Goal: Task Accomplishment & Management: Use online tool/utility

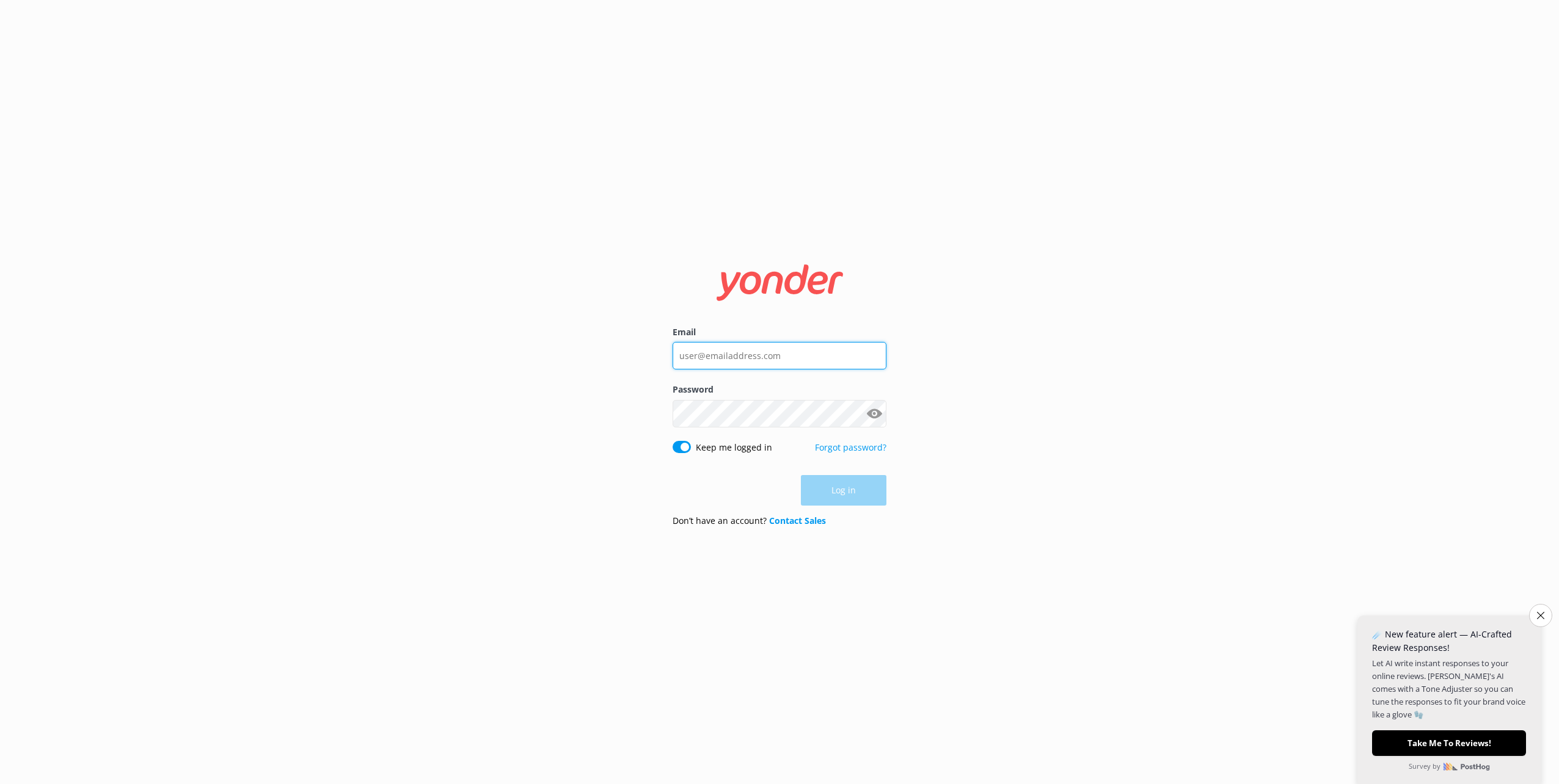
type input "[PERSON_NAME][EMAIL_ADDRESS][DOMAIN_NAME]"
click at [777, 392] on div "Log in" at bounding box center [779, 491] width 214 height 31
click at [777, 392] on button "Close survey" at bounding box center [1540, 615] width 25 height 25
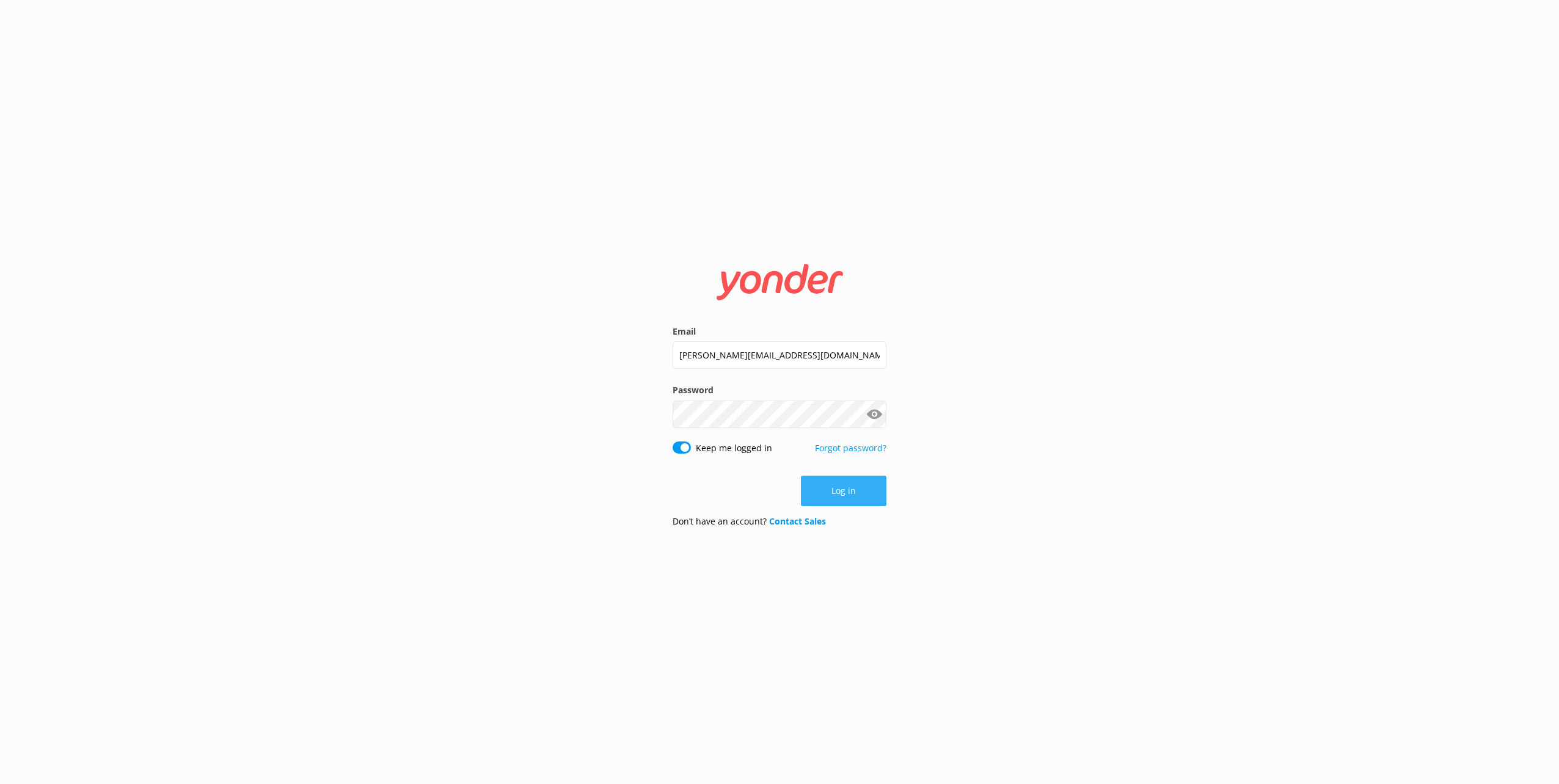
click at [777, 392] on button "Log in" at bounding box center [844, 491] width 86 height 31
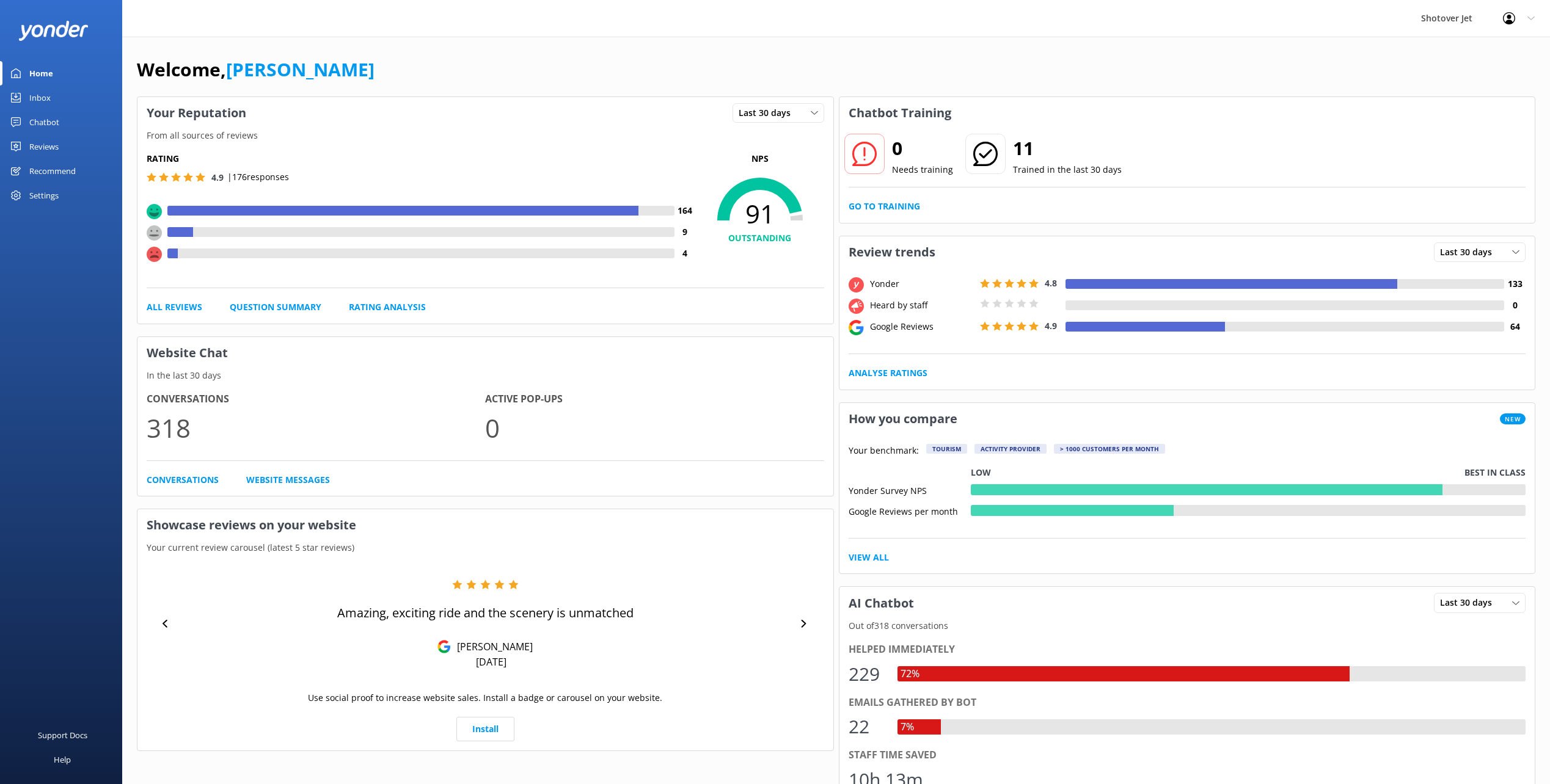
click at [36, 117] on div "Chatbot" at bounding box center [44, 122] width 30 height 25
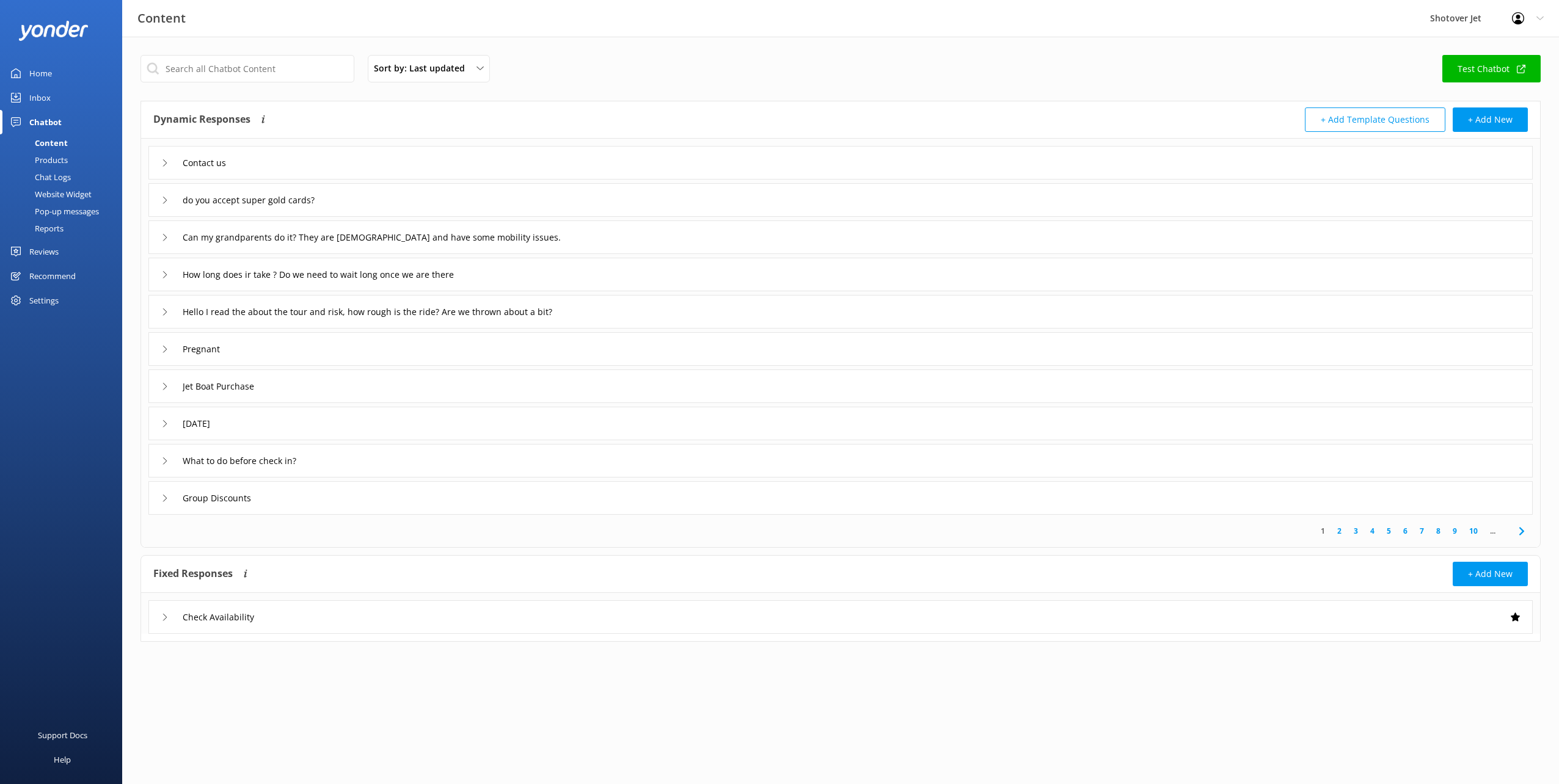
click at [45, 72] on div "Home" at bounding box center [41, 73] width 23 height 25
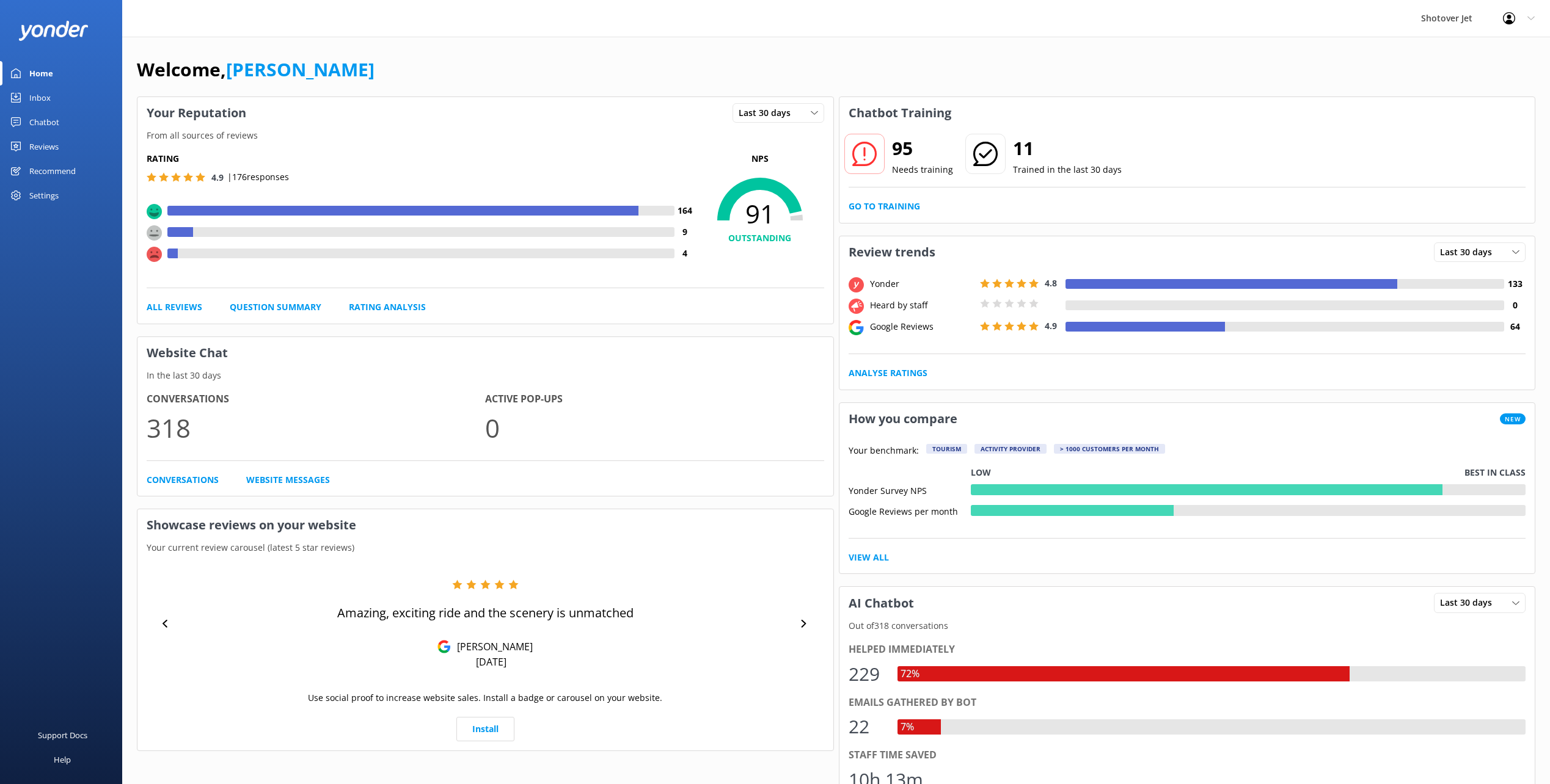
click at [53, 164] on div "Recommend" at bounding box center [53, 170] width 47 height 25
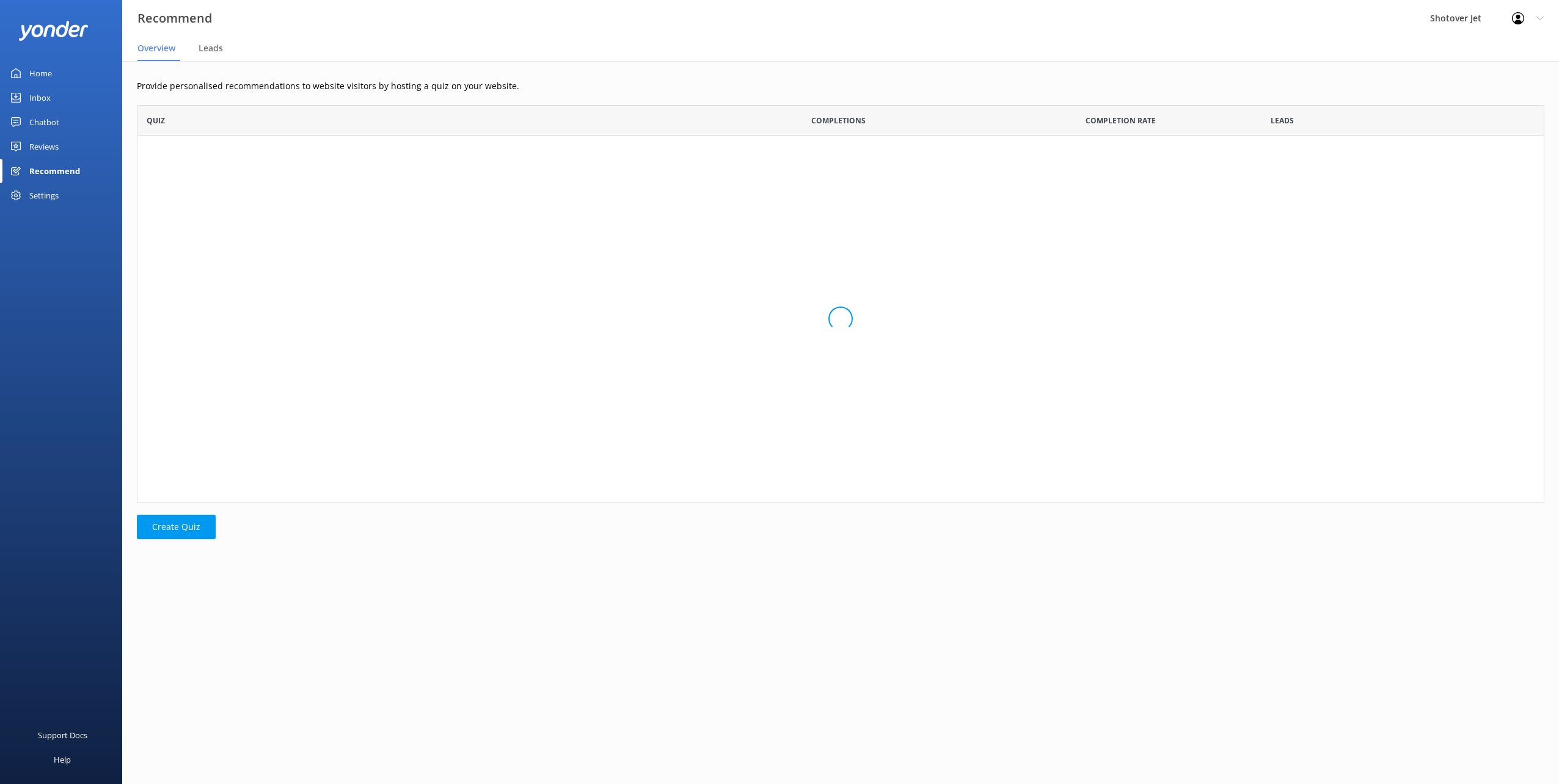
scroll to position [388, 1398]
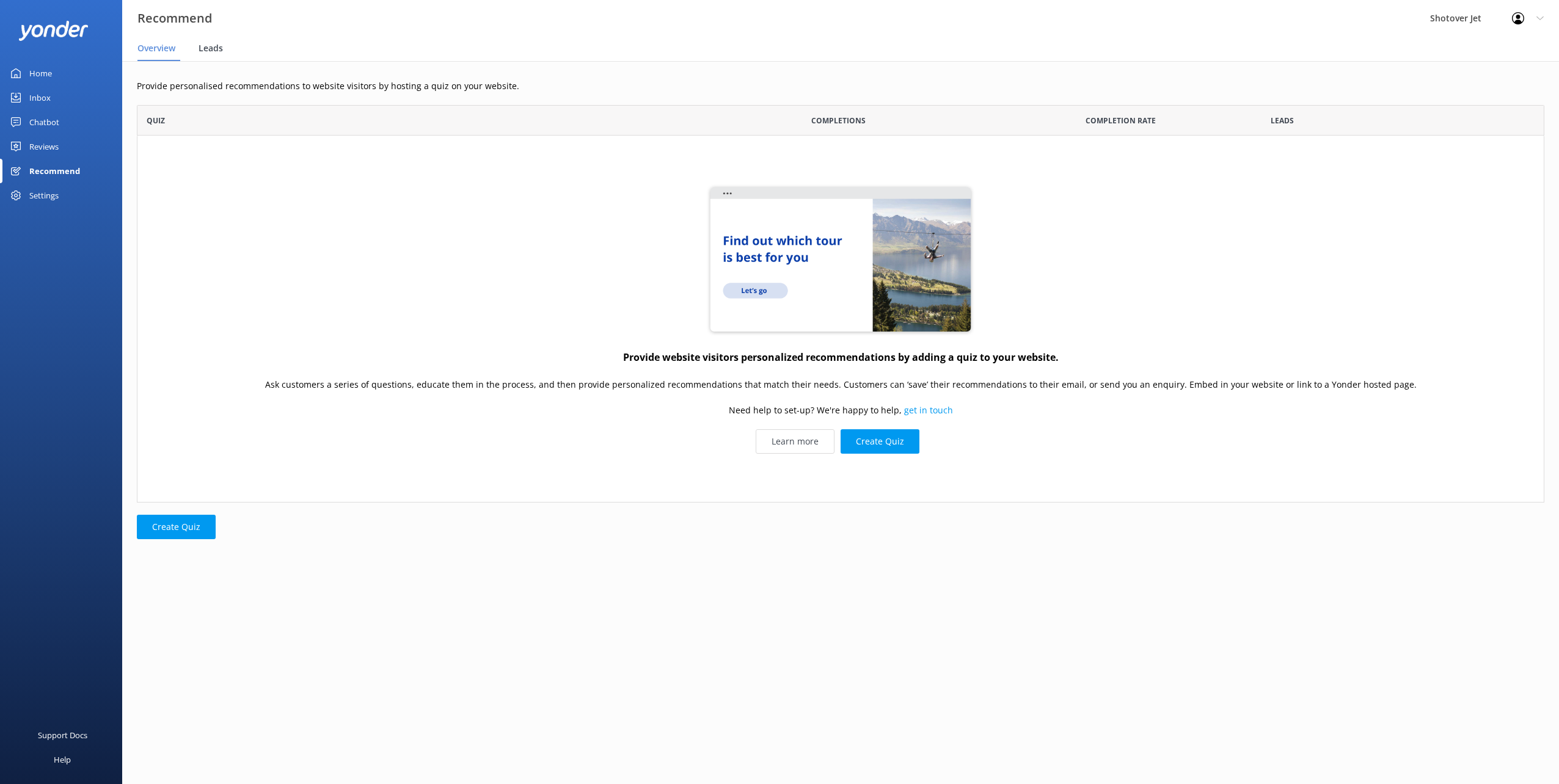
click at [204, 44] on span "Leads" at bounding box center [210, 48] width 25 height 12
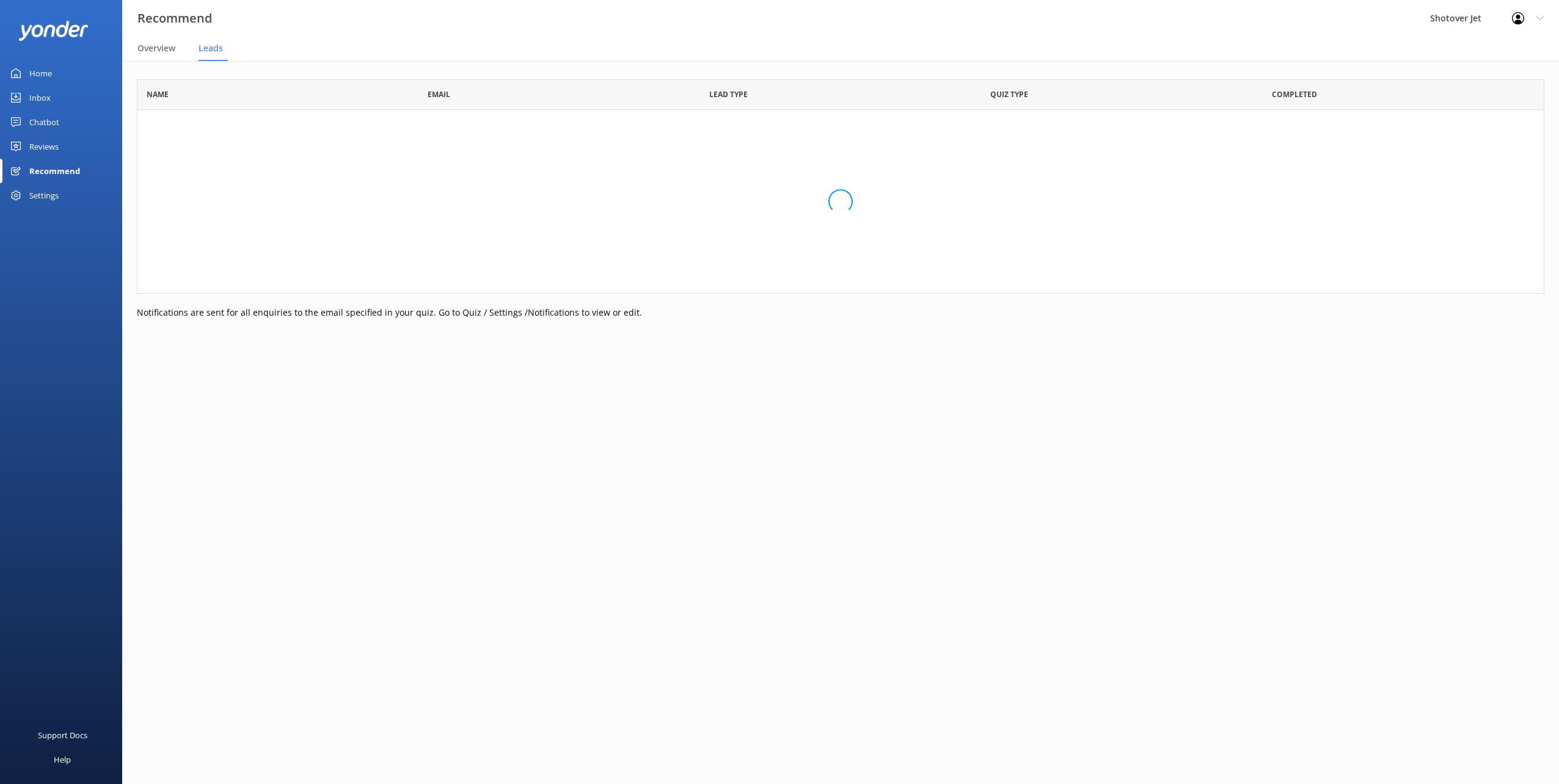
scroll to position [205, 1398]
click at [164, 47] on span "Overview" at bounding box center [156, 48] width 38 height 12
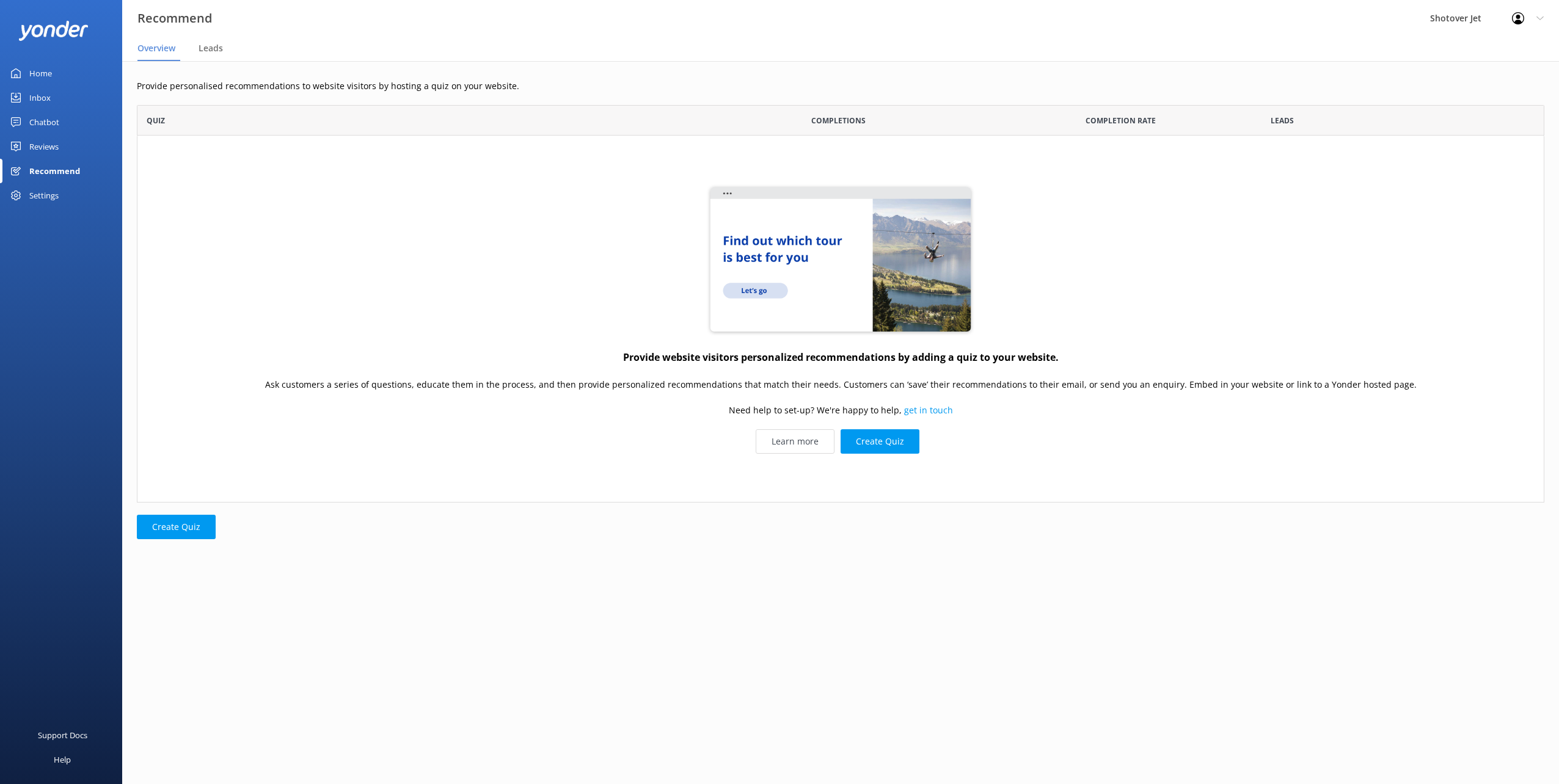
scroll to position [388, 1398]
click at [44, 146] on div "Reviews" at bounding box center [44, 147] width 30 height 25
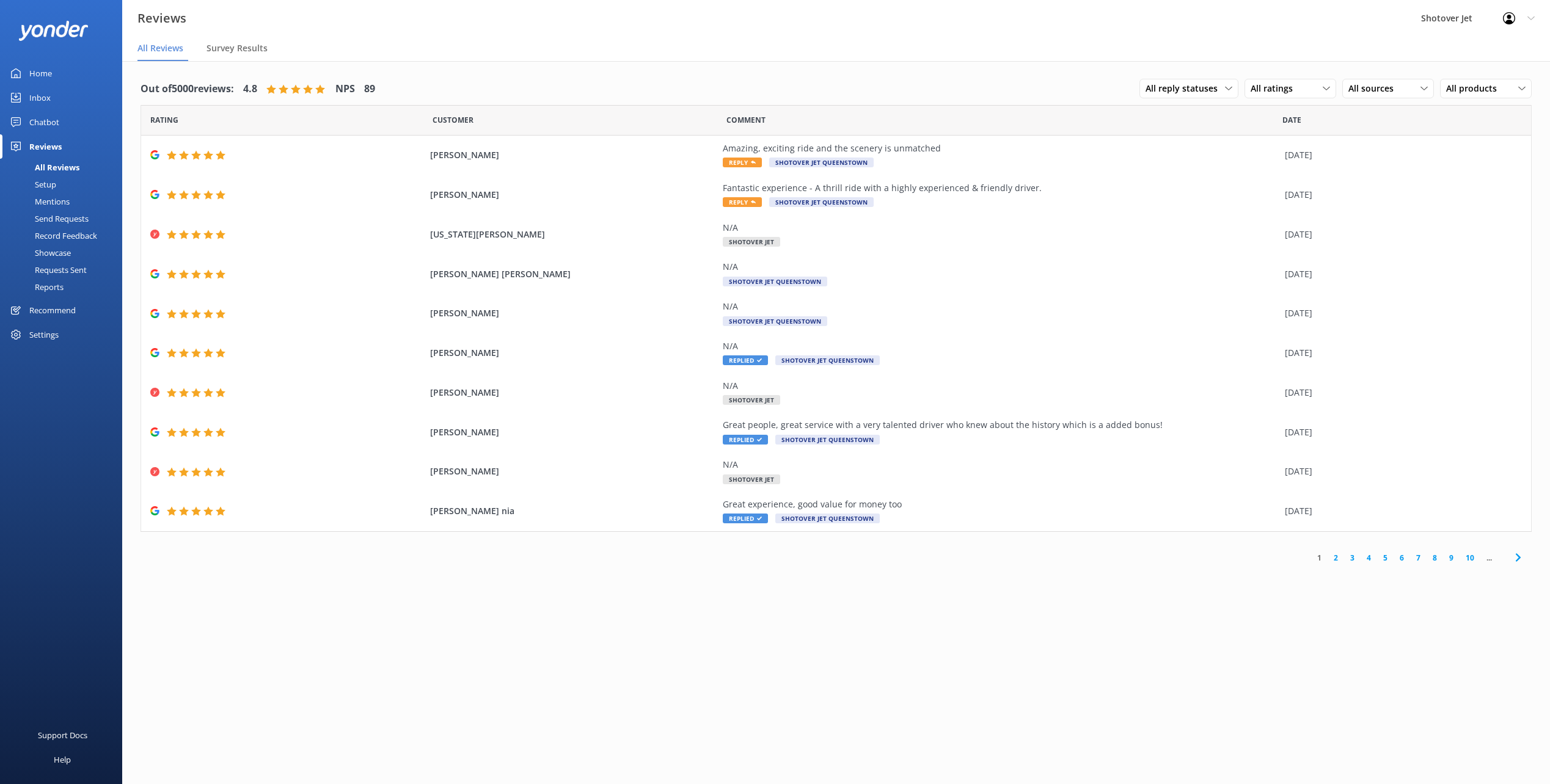
click at [39, 125] on div "Chatbot" at bounding box center [44, 122] width 30 height 25
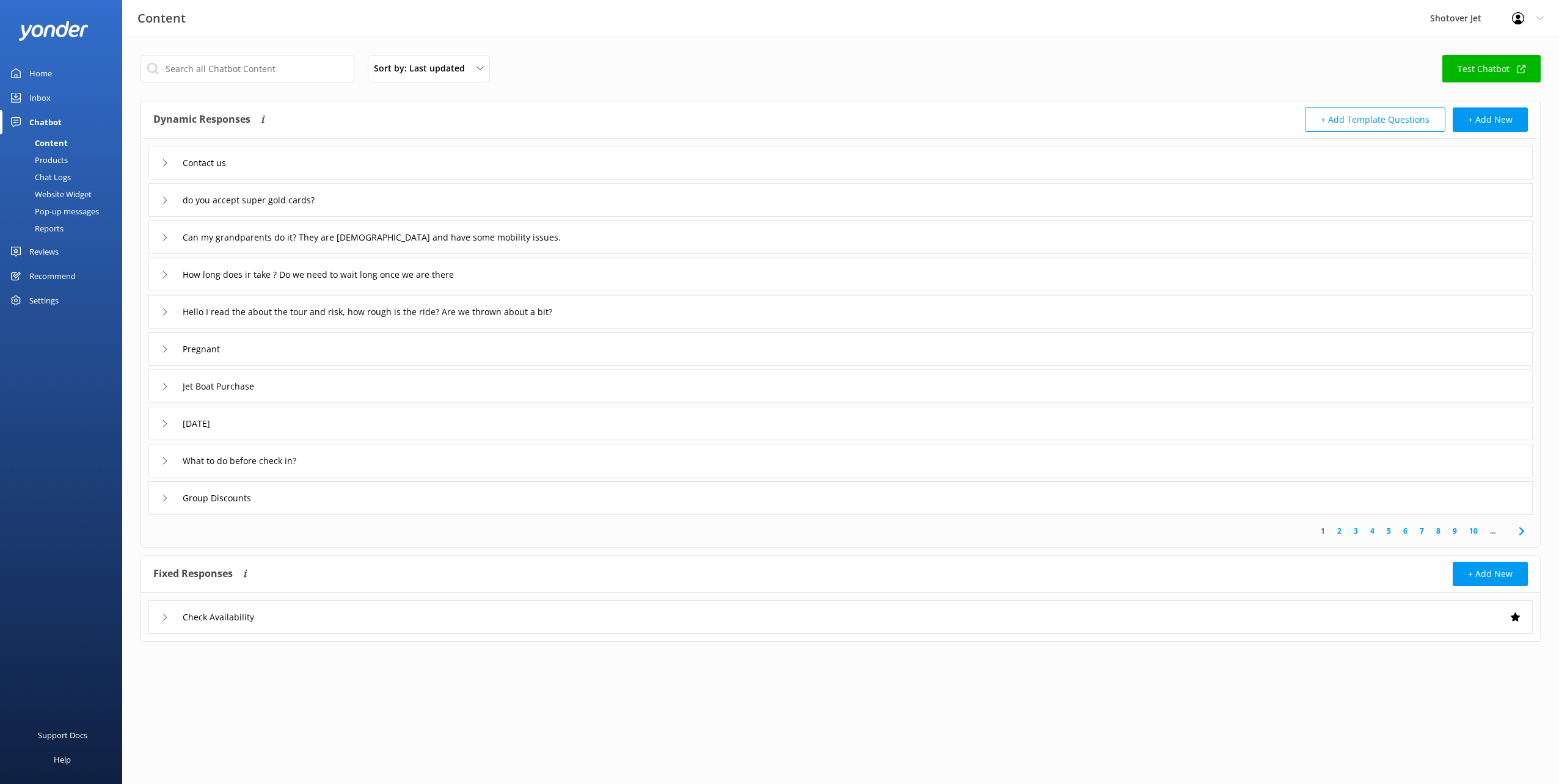
click at [41, 97] on div "Inbox" at bounding box center [40, 97] width 21 height 25
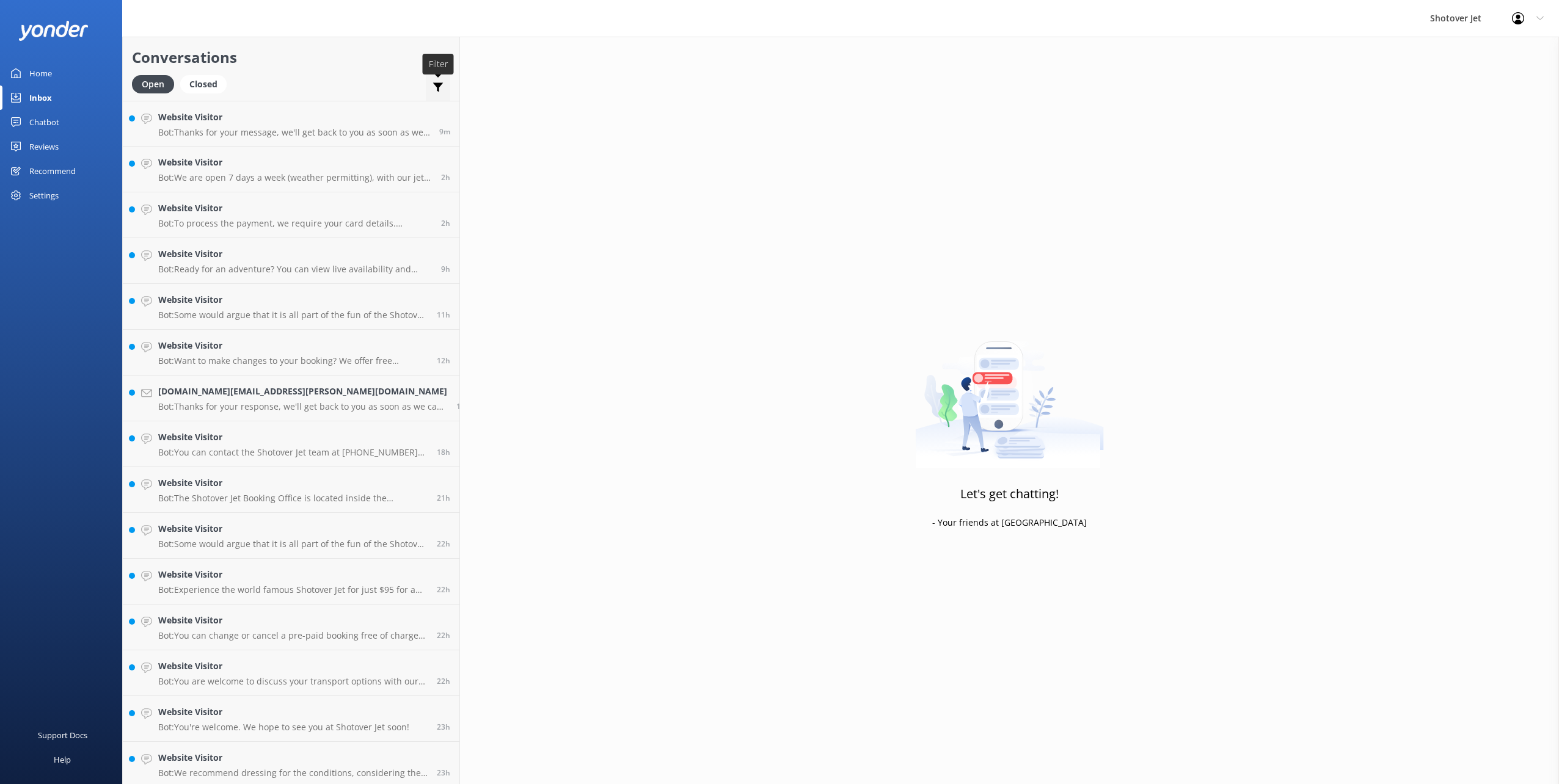
click at [432, 83] on icon at bounding box center [437, 87] width 12 height 12
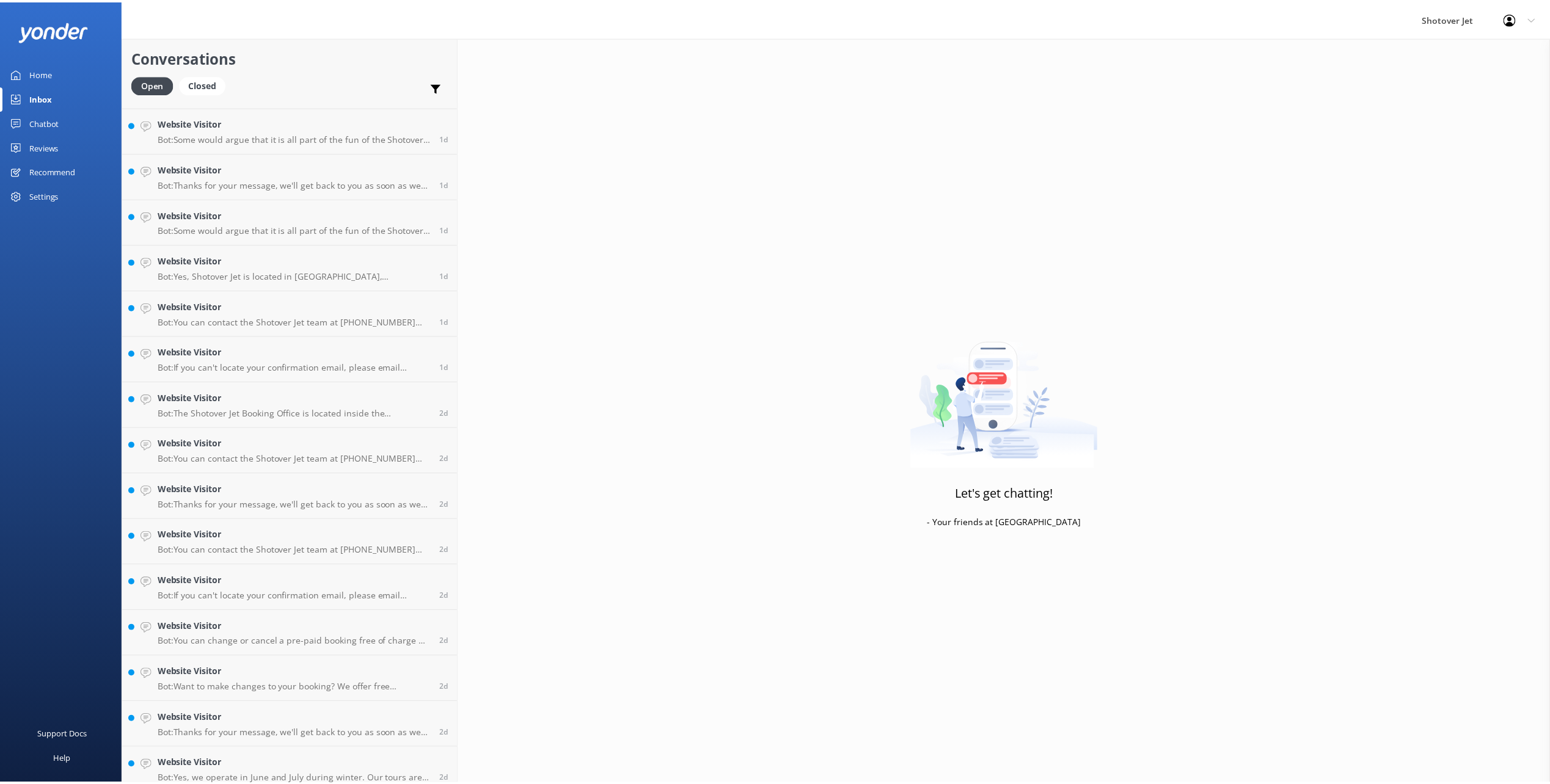
scroll to position [0, 0]
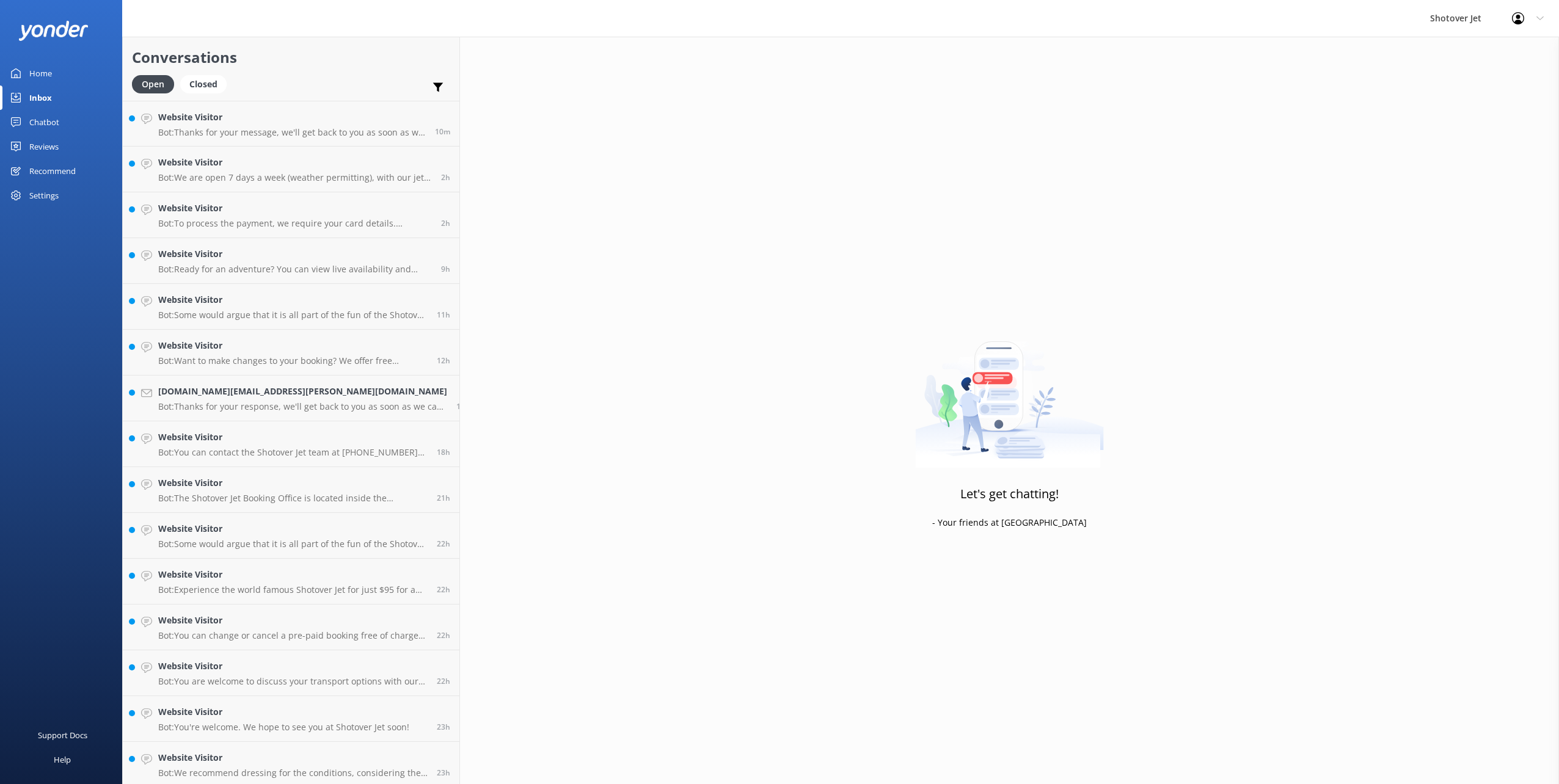
click at [28, 71] on link "Home" at bounding box center [61, 73] width 122 height 25
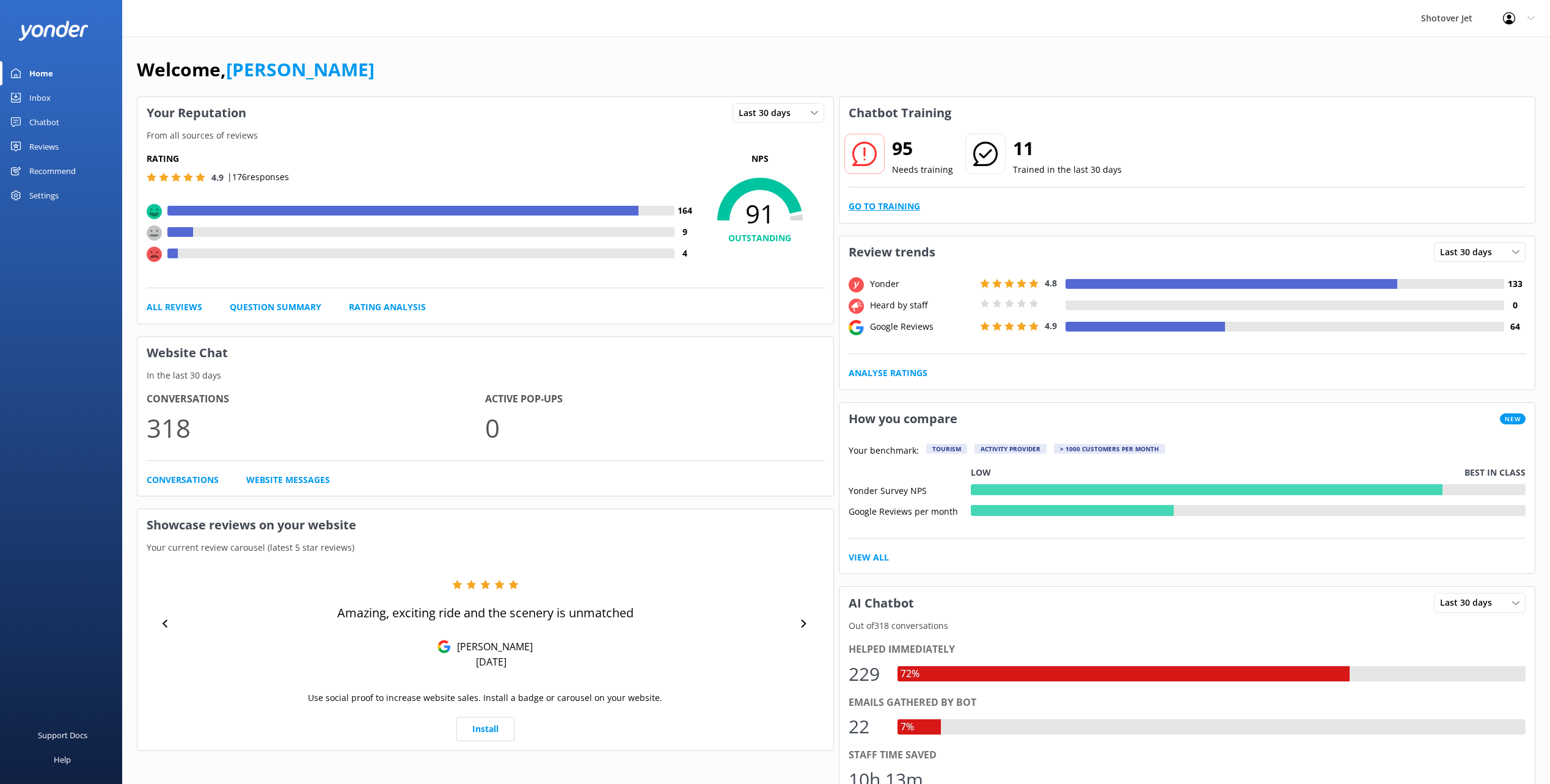
click at [777, 209] on link "Go to Training" at bounding box center [884, 207] width 71 height 14
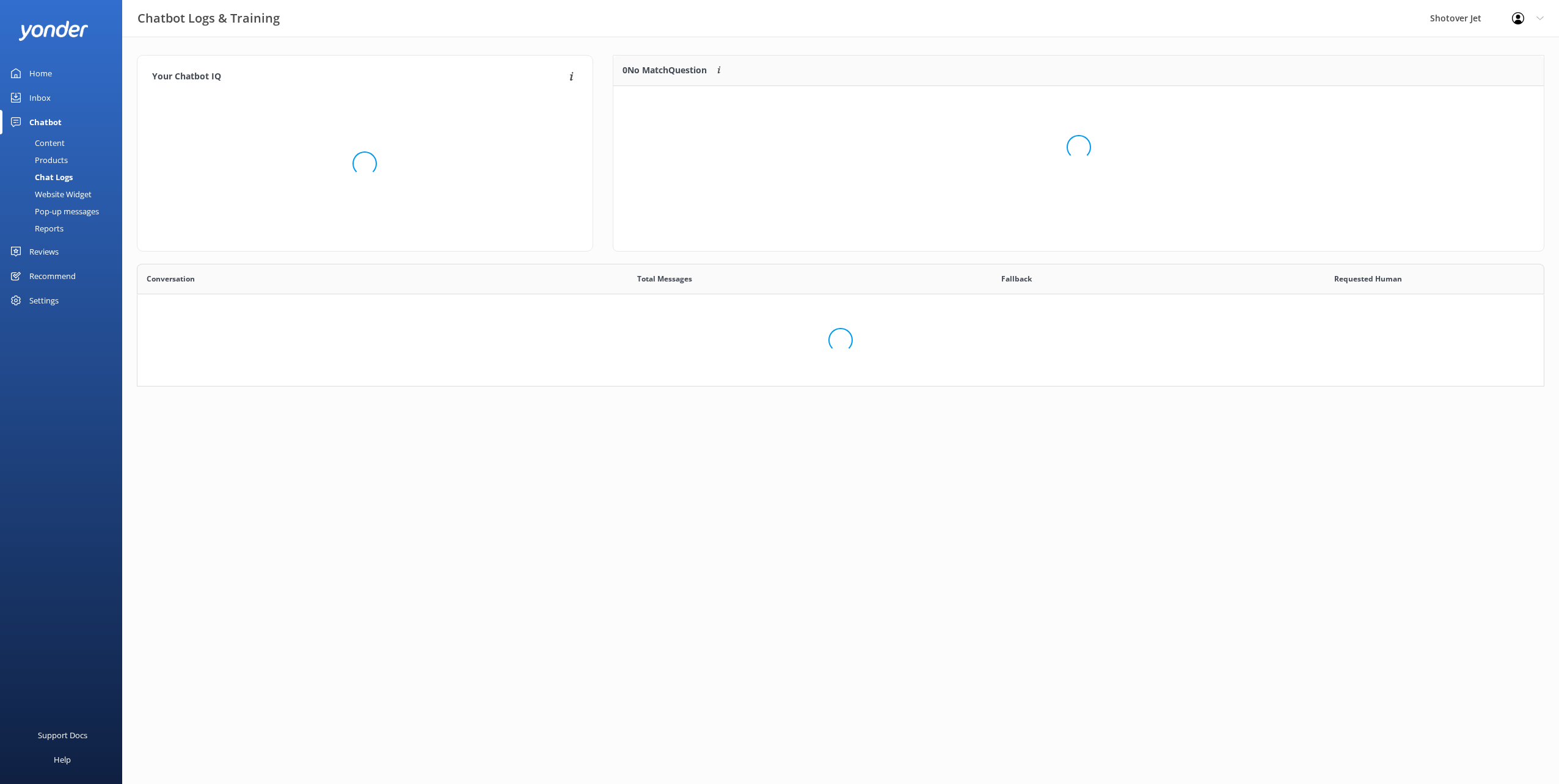
scroll to position [419, 1397]
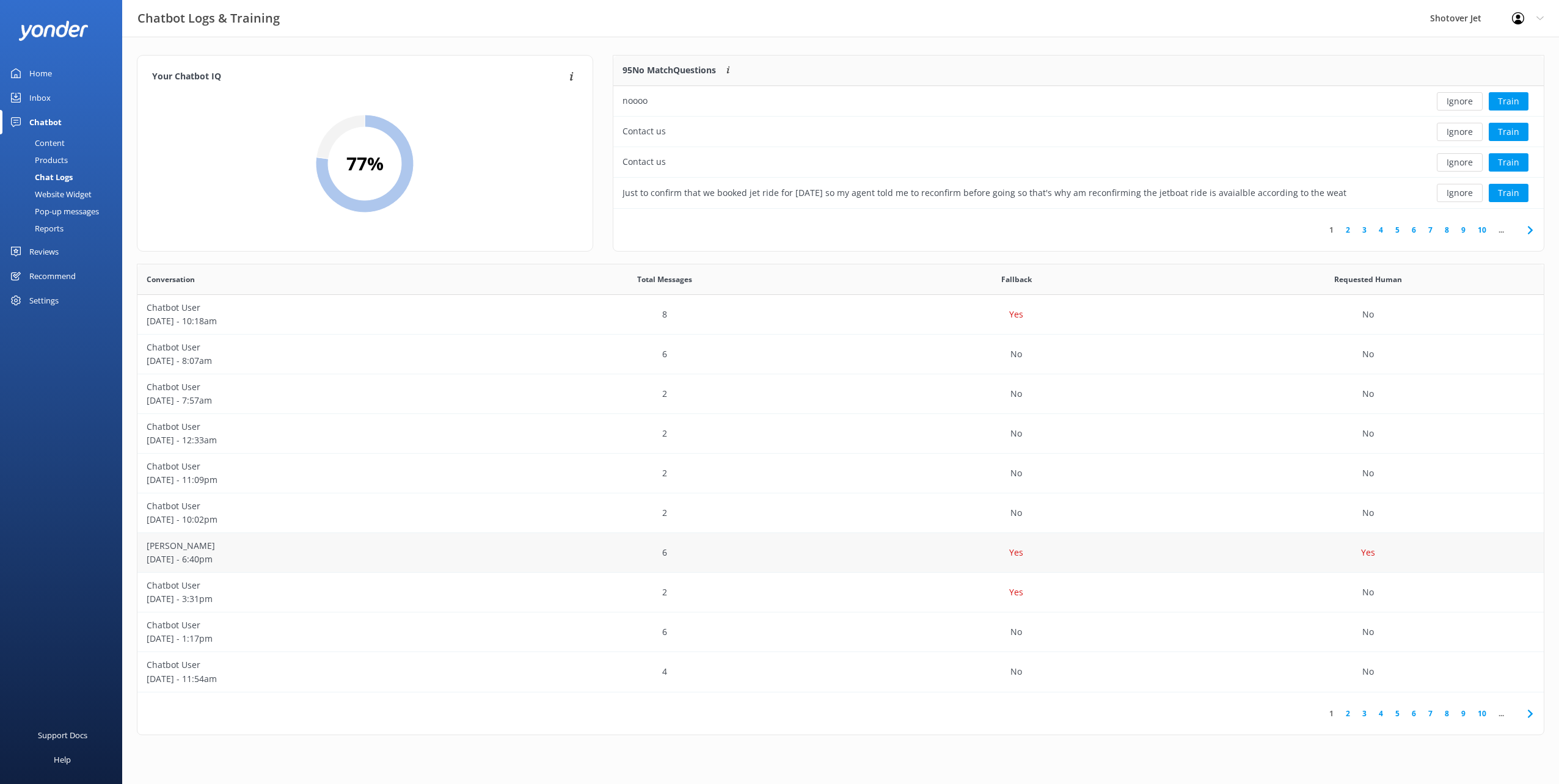
click at [426, 392] on p "[PERSON_NAME]" at bounding box center [313, 546] width 333 height 14
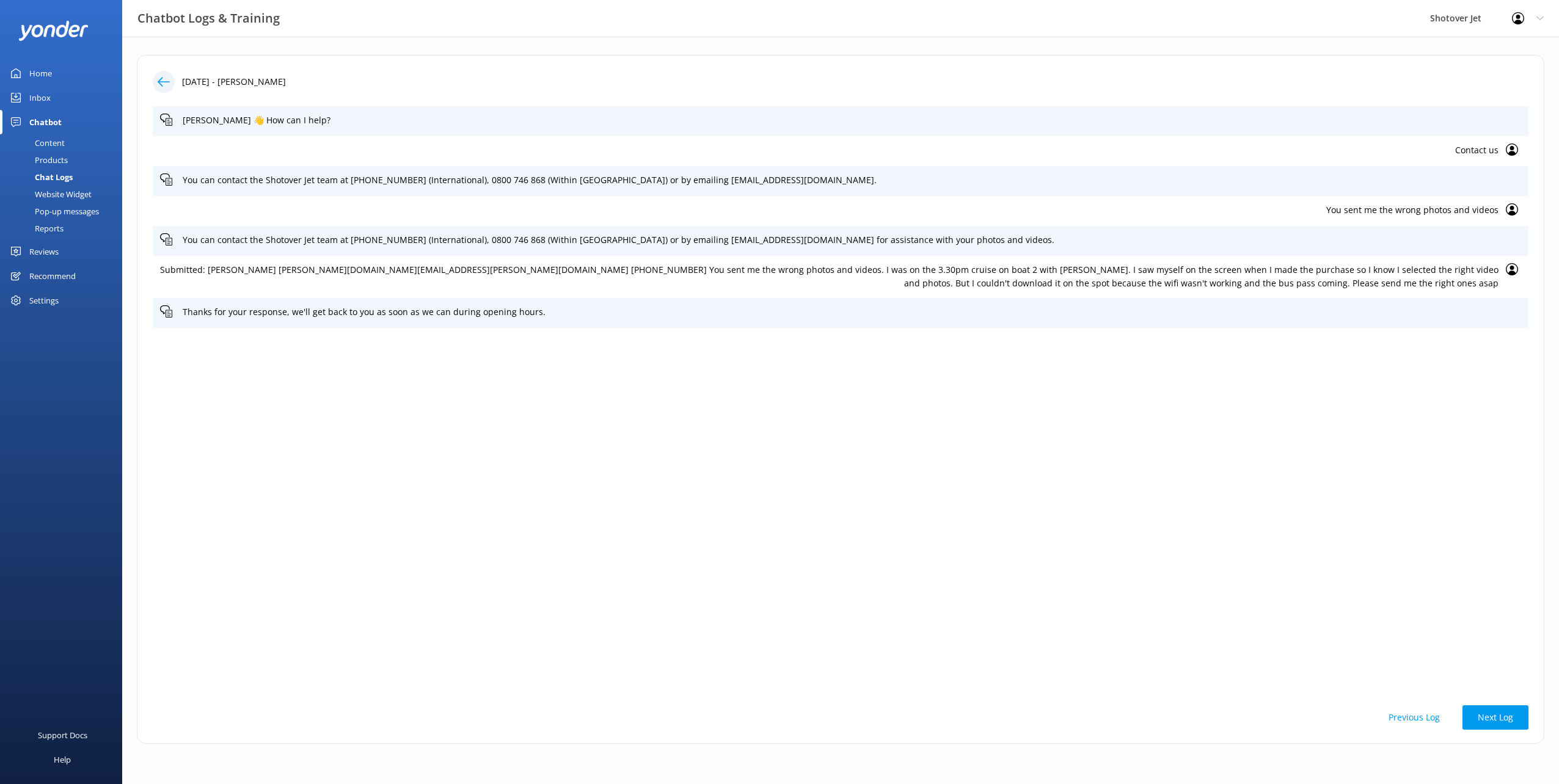
click at [35, 121] on div "Chatbot" at bounding box center [46, 122] width 32 height 25
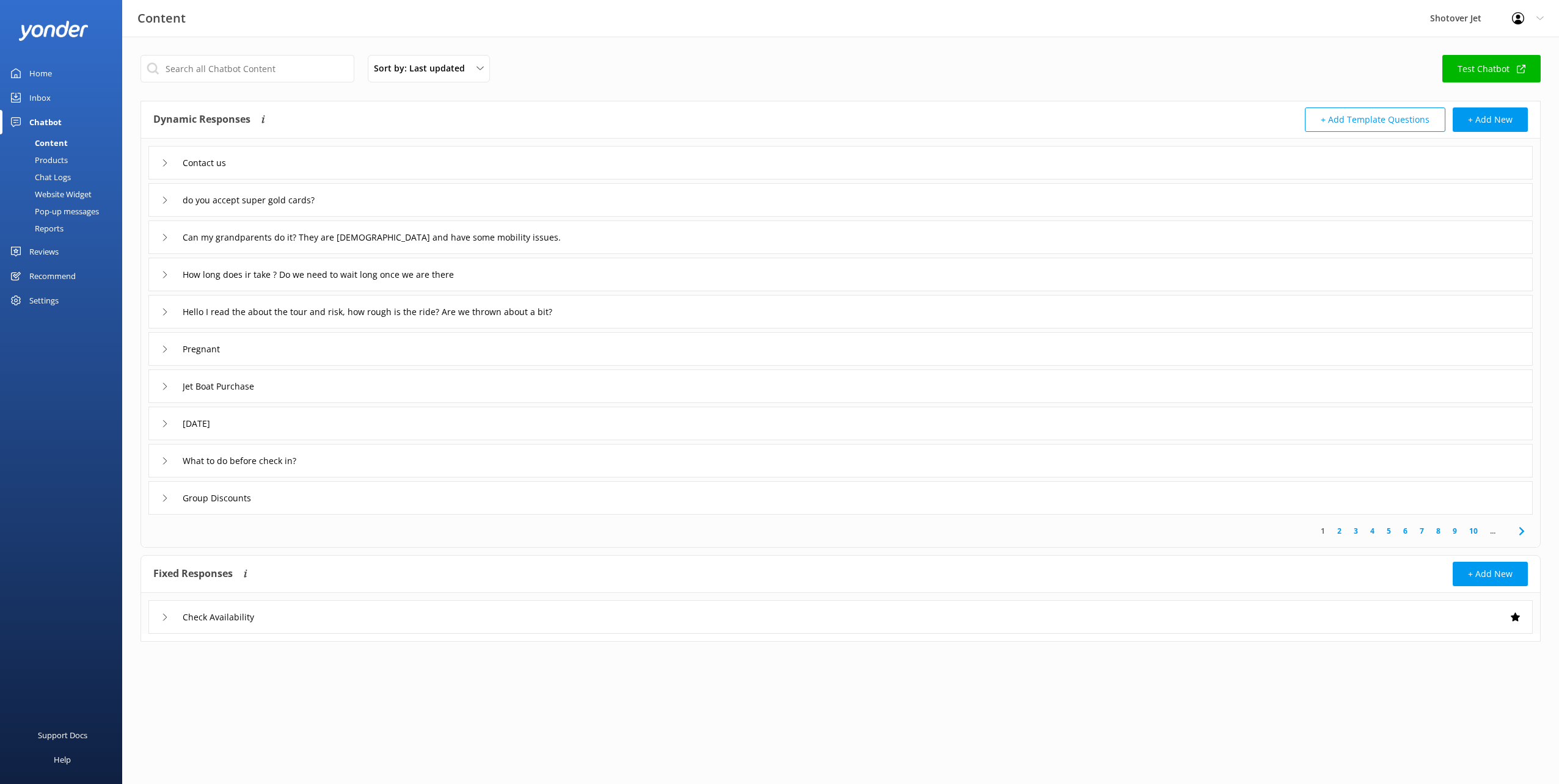
click at [777, 14] on icon at bounding box center [1517, 18] width 12 height 12
click at [777, 52] on div "Sort by: Last updated Title (A-Z) Last updated Test Chatbot Dynamic Responses T…" at bounding box center [840, 357] width 1437 height 642
click at [59, 392] on div "Support Docs" at bounding box center [63, 735] width 49 height 25
